Goal: Task Accomplishment & Management: Manage account settings

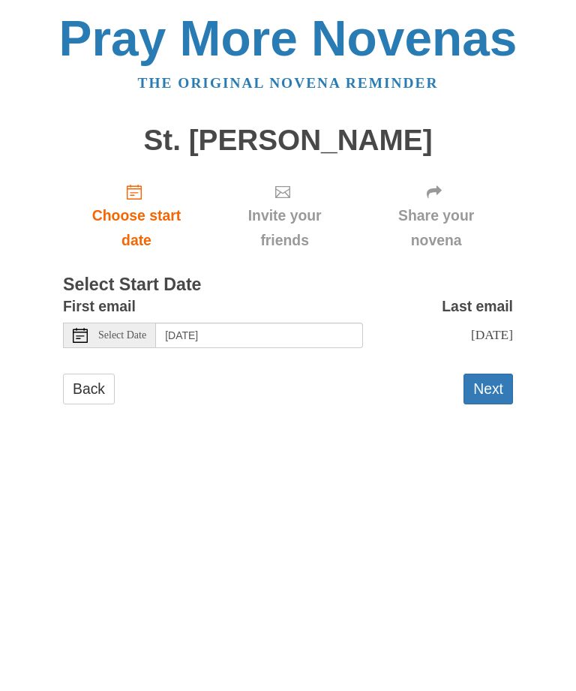
click at [497, 380] on button "Next" at bounding box center [489, 389] width 50 height 31
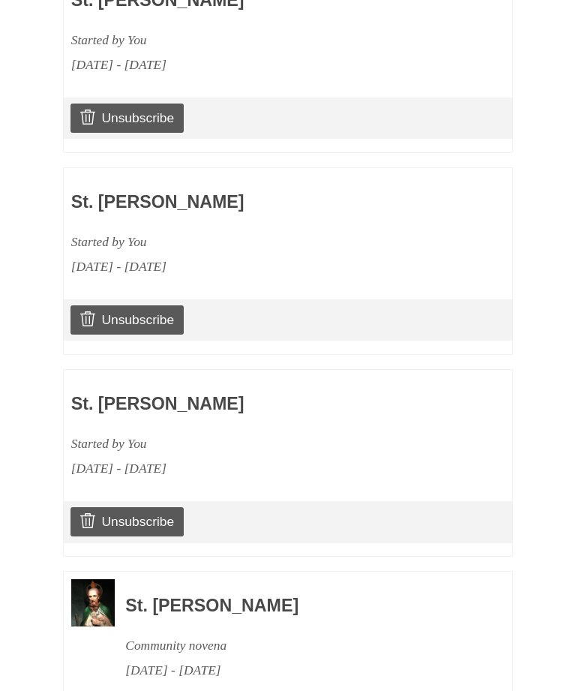
scroll to position [841, 0]
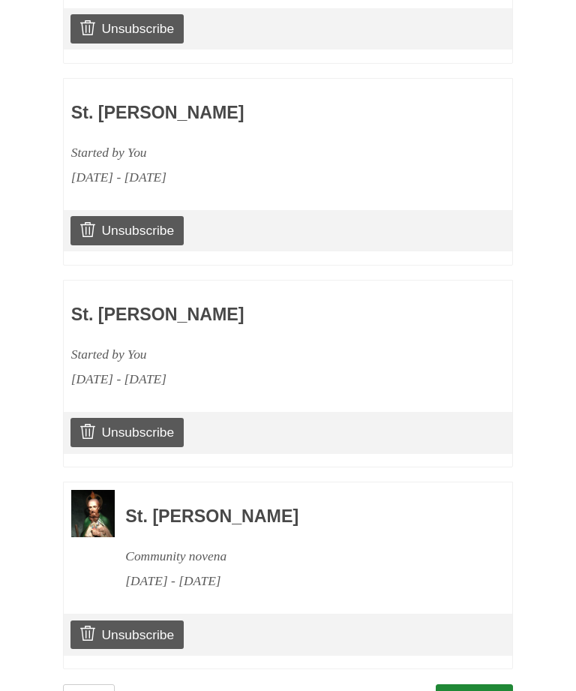
click at [151, 428] on link "Unsubscribe" at bounding box center [127, 432] width 113 height 29
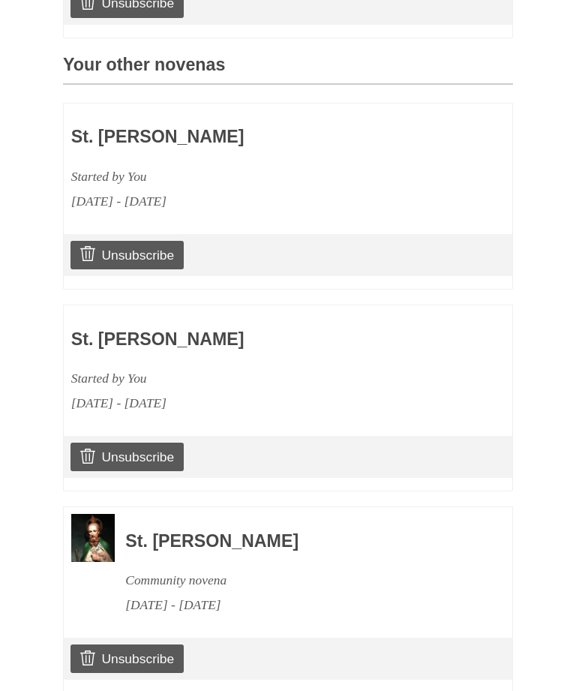
scroll to position [712, 0]
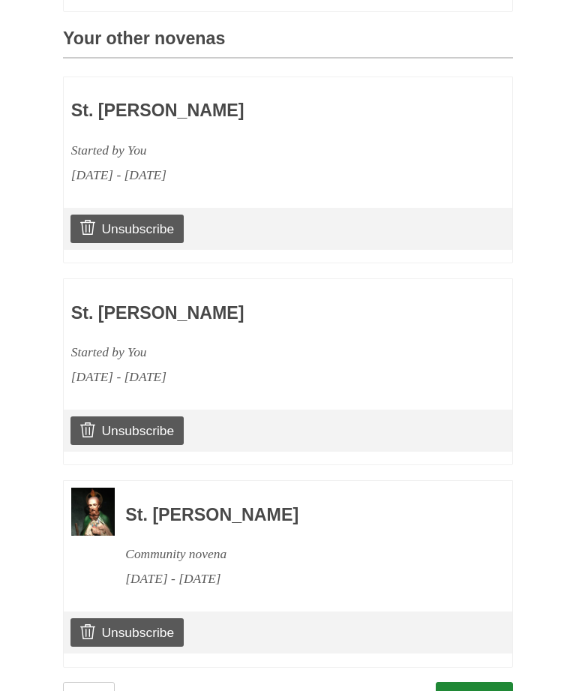
click at [165, 618] on link "Unsubscribe" at bounding box center [127, 632] width 113 height 29
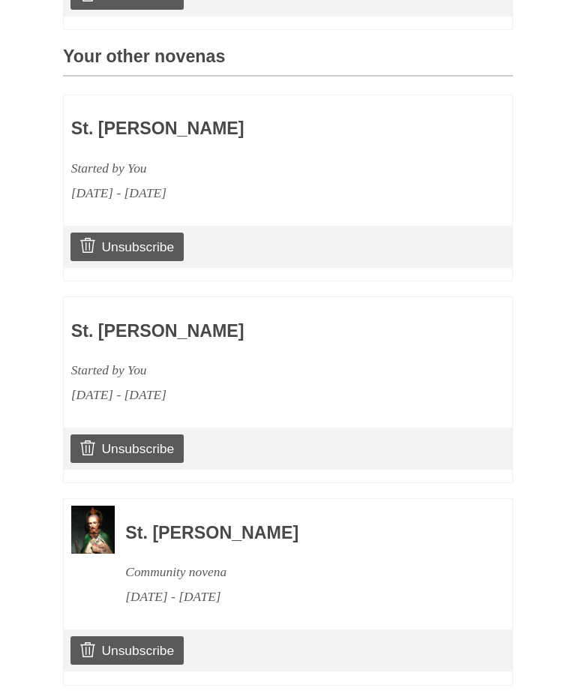
scroll to position [712, 0]
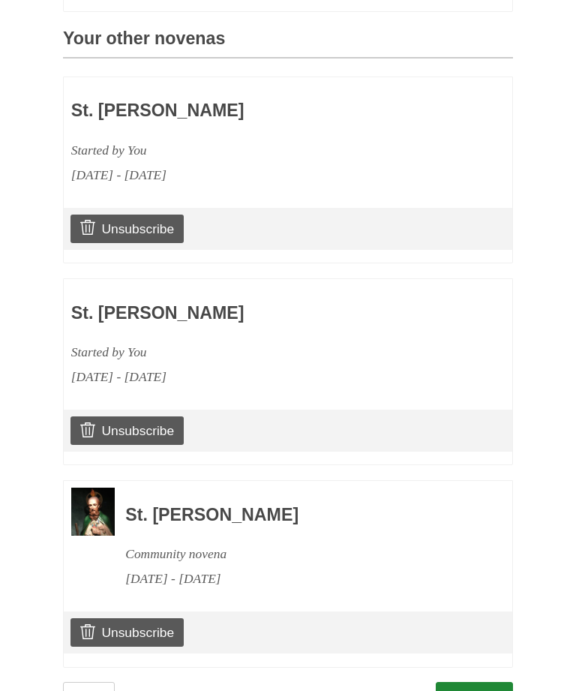
click at [173, 628] on link "Unsubscribe" at bounding box center [127, 632] width 113 height 29
